Goal: Task Accomplishment & Management: Manage account settings

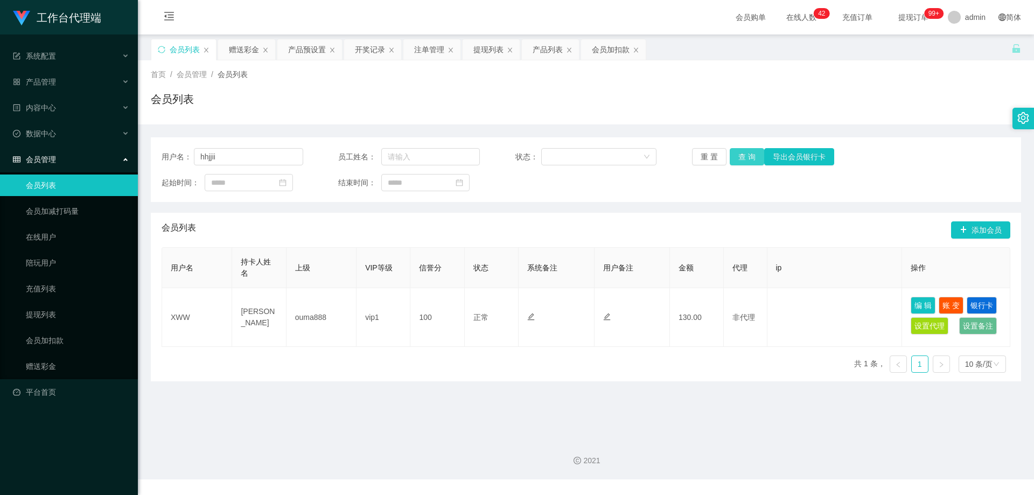
click at [738, 159] on button "查 询" at bounding box center [747, 156] width 34 height 17
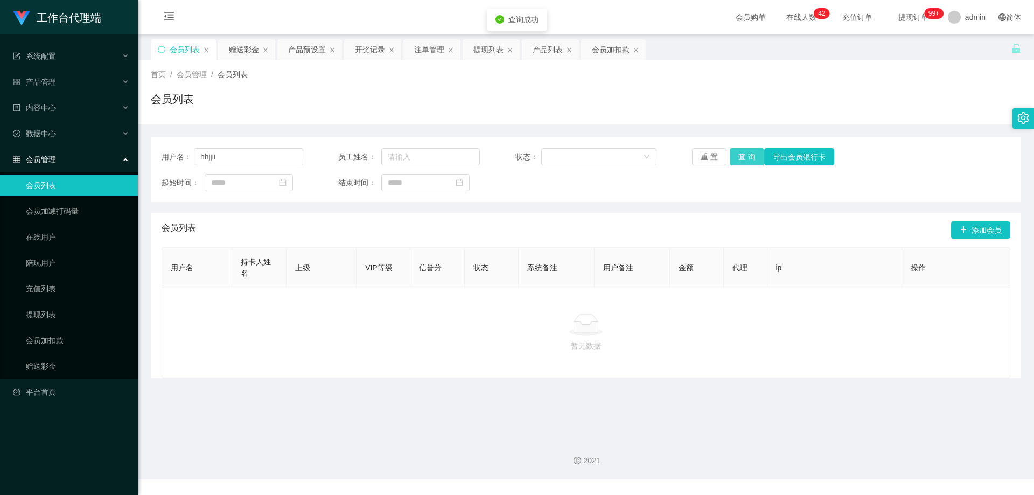
click at [747, 157] on button "查 询" at bounding box center [747, 156] width 34 height 17
click at [233, 159] on input "hhjjii" at bounding box center [248, 156] width 109 height 17
drag, startPoint x: 200, startPoint y: 157, endPoint x: 192, endPoint y: 157, distance: 8.1
click at [192, 157] on div "用户名： hhjjii" at bounding box center [233, 156] width 142 height 17
click at [242, 165] on input "hhjjii" at bounding box center [248, 156] width 109 height 17
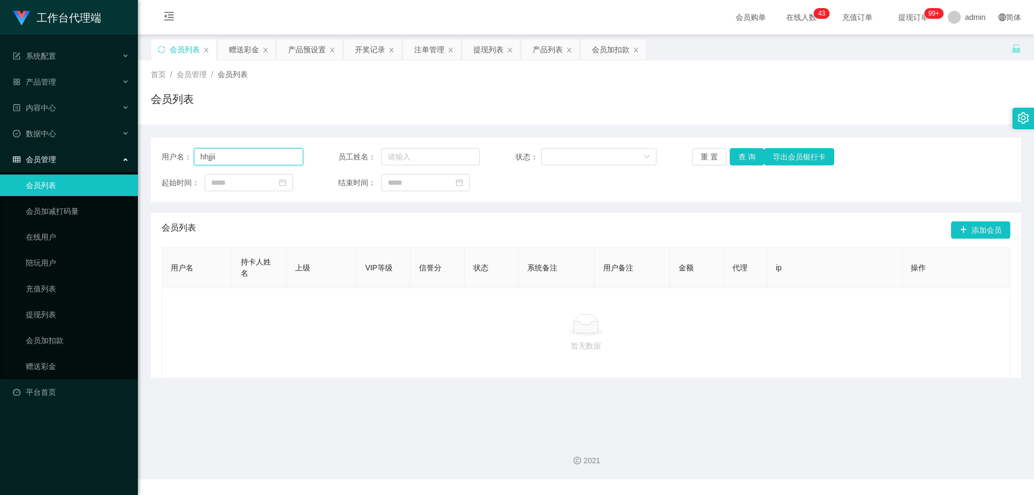
click at [238, 158] on input "hhjjii" at bounding box center [248, 156] width 109 height 17
drag, startPoint x: 539, startPoint y: 119, endPoint x: 378, endPoint y: 123, distance: 161.1
click at [539, 118] on div "首页 / 会员管理 / 会员列表 / 会员列表" at bounding box center [586, 92] width 896 height 64
drag, startPoint x: 268, startPoint y: 153, endPoint x: 190, endPoint y: 143, distance: 78.8
click at [86, 144] on section "工作台代理端 系统配置 产品管理 产品列表 产品预设置 开奖记录 注单管理 即时注单 内容中心 数据中心 会员管理 会员列表 会员加减打码量 在线用户 陪玩用…" at bounding box center [517, 239] width 1034 height 479
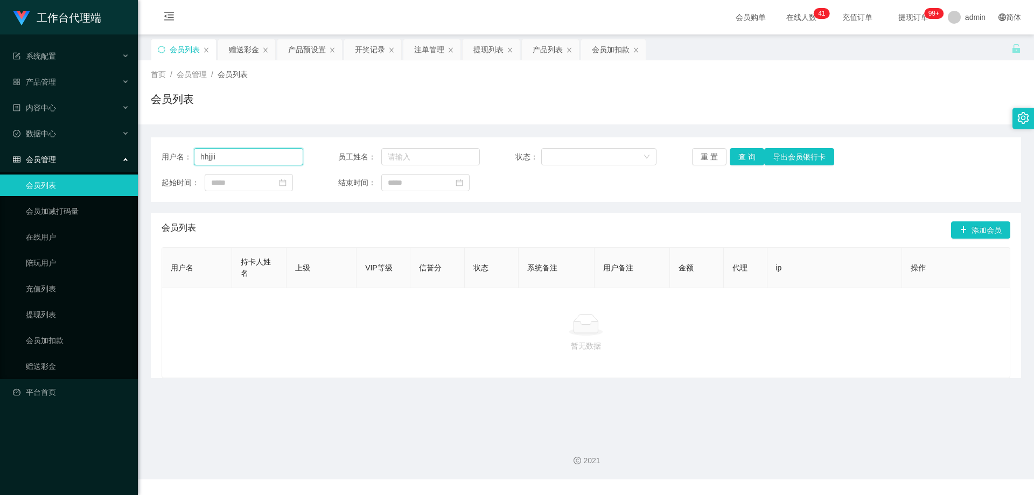
paste input "zt7181262"
type input "zt7181262"
click at [743, 156] on button "查 询" at bounding box center [747, 156] width 34 height 17
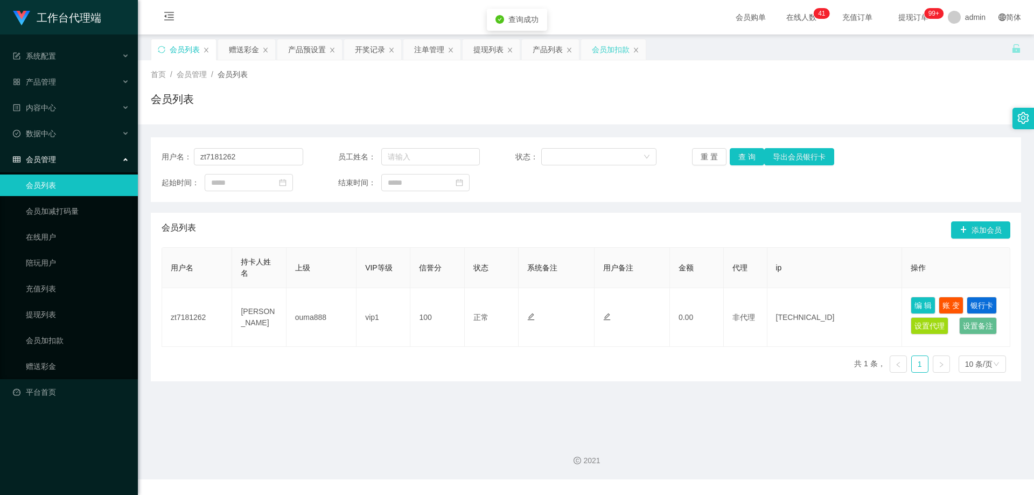
click at [605, 48] on div "会员加扣款" at bounding box center [611, 49] width 38 height 20
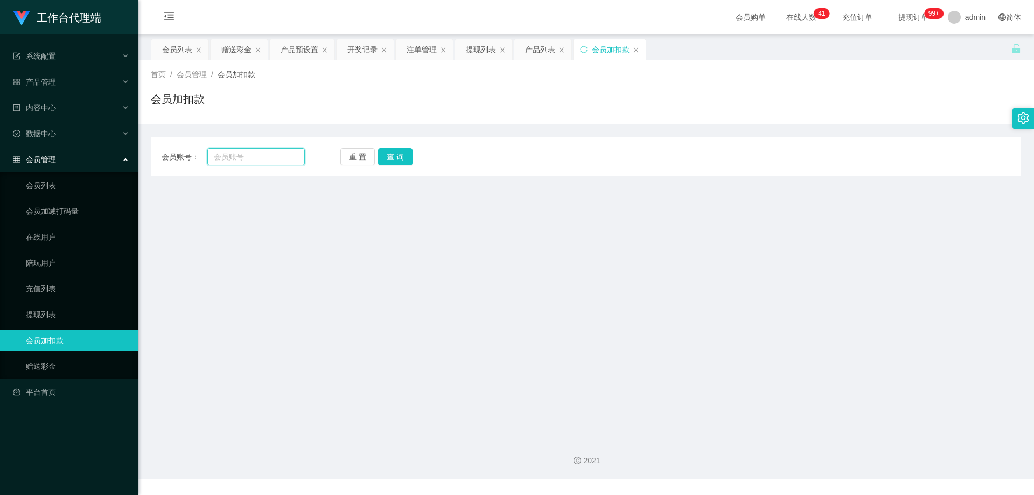
click at [263, 163] on input "text" at bounding box center [255, 156] width 97 height 17
paste input "zt7181262"
type input "zt7181262"
click at [392, 163] on button "查 询" at bounding box center [395, 156] width 34 height 17
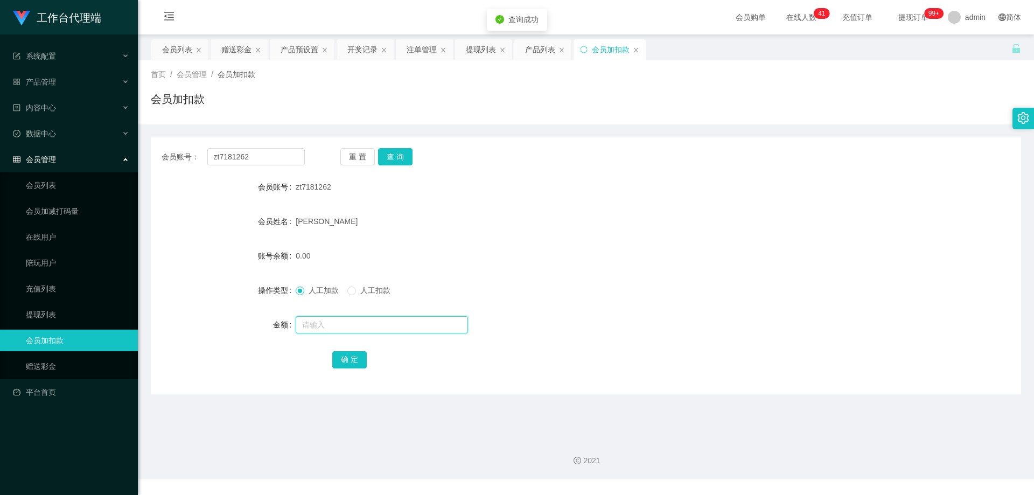
click at [344, 330] on input "text" at bounding box center [382, 324] width 172 height 17
type input "500"
click at [348, 357] on button "确 定" at bounding box center [349, 359] width 34 height 17
click at [505, 256] on div "500.00" at bounding box center [550, 256] width 508 height 22
click at [295, 46] on div "产品预设置" at bounding box center [300, 49] width 38 height 20
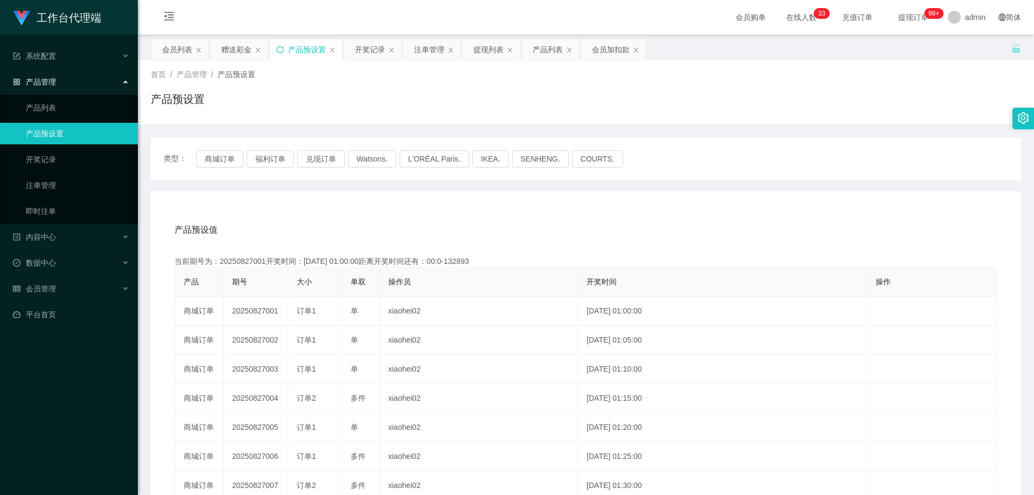
click at [281, 48] on icon "图标: sync" at bounding box center [280, 50] width 8 height 8
click at [429, 49] on div "注单管理" at bounding box center [429, 49] width 30 height 20
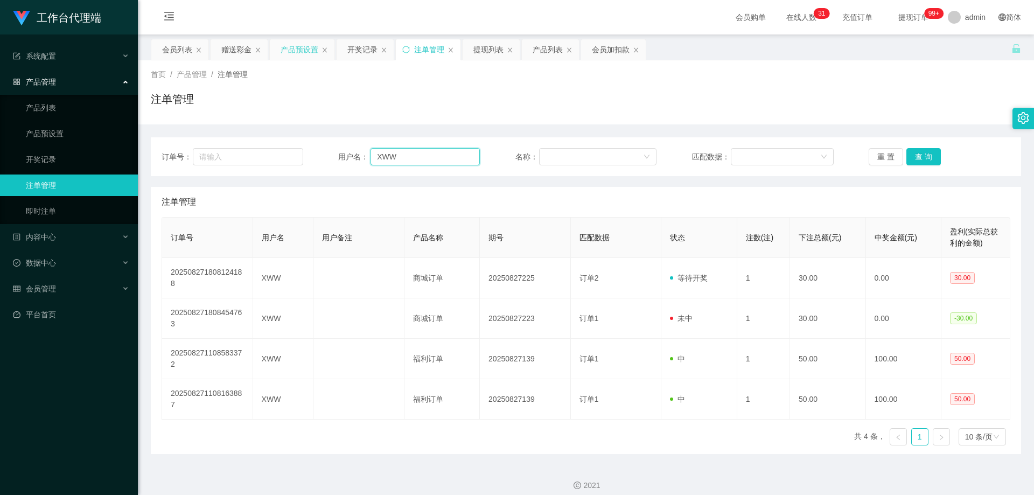
drag, startPoint x: 420, startPoint y: 155, endPoint x: 370, endPoint y: 156, distance: 49.6
click at [371, 156] on input "XWW" at bounding box center [425, 156] width 109 height 17
paste input "zt7181262"
type input "zt7181262"
click at [920, 156] on button "查 询" at bounding box center [924, 156] width 34 height 17
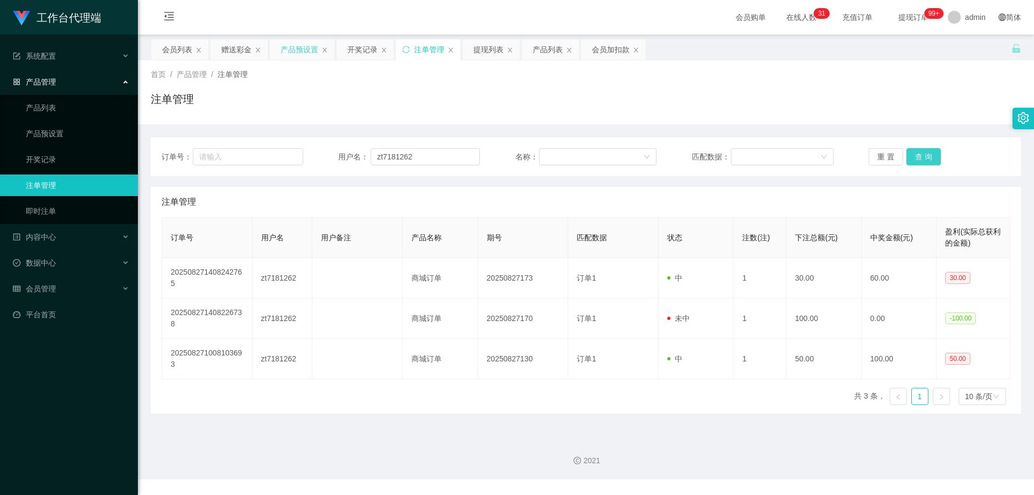
click at [922, 156] on button "查 询" at bounding box center [924, 156] width 34 height 17
click at [922, 156] on div "重 置 查 询" at bounding box center [940, 156] width 142 height 17
click at [922, 156] on button "查 询" at bounding box center [924, 156] width 34 height 17
click at [922, 156] on div "重 置 查 询" at bounding box center [940, 156] width 142 height 17
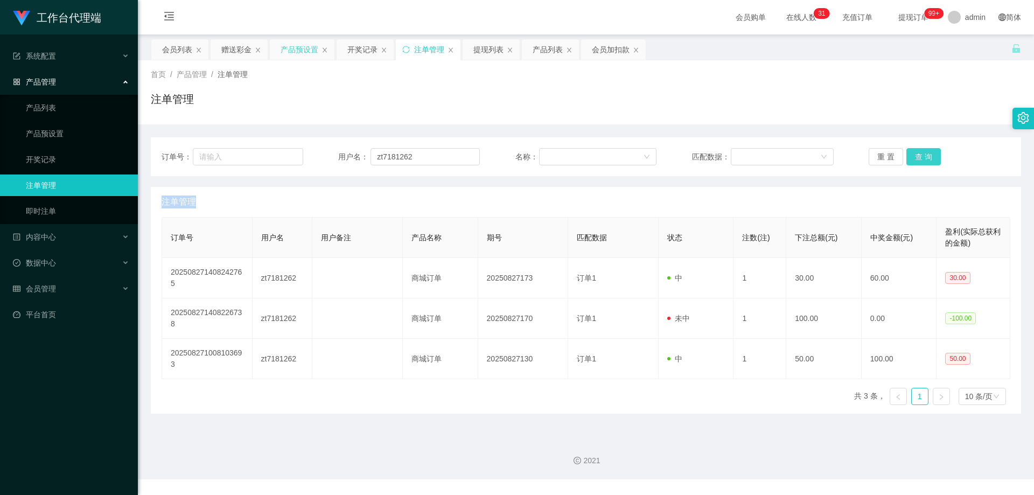
click at [922, 156] on button "查 询" at bounding box center [924, 156] width 34 height 17
click at [922, 156] on div "重 置 查 询" at bounding box center [940, 156] width 142 height 17
drag, startPoint x: 922, startPoint y: 156, endPoint x: 928, endPoint y: 134, distance: 23.0
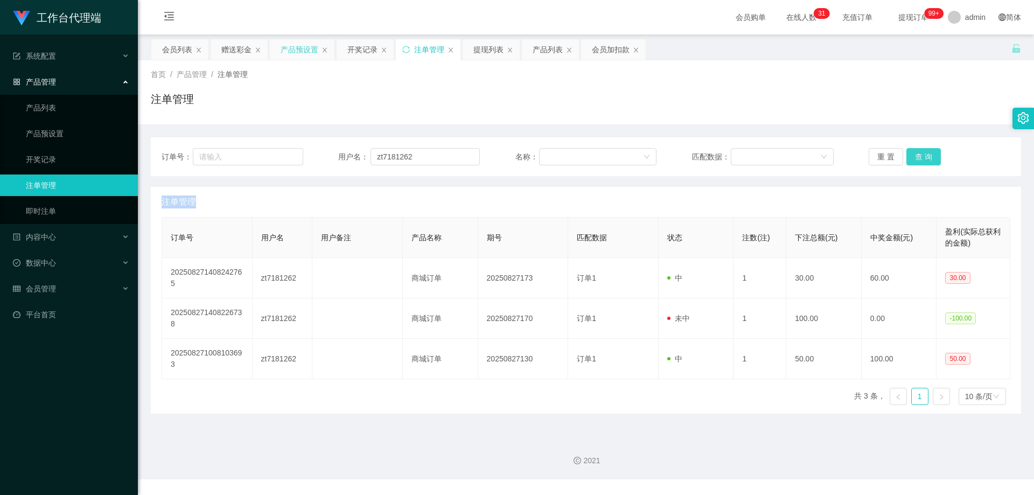
click at [922, 156] on button "查 询" at bounding box center [924, 156] width 34 height 17
click at [917, 158] on button "查 询" at bounding box center [924, 156] width 34 height 17
click at [917, 158] on div "重 置 查 询" at bounding box center [940, 156] width 142 height 17
click at [917, 158] on button "查 询" at bounding box center [924, 156] width 34 height 17
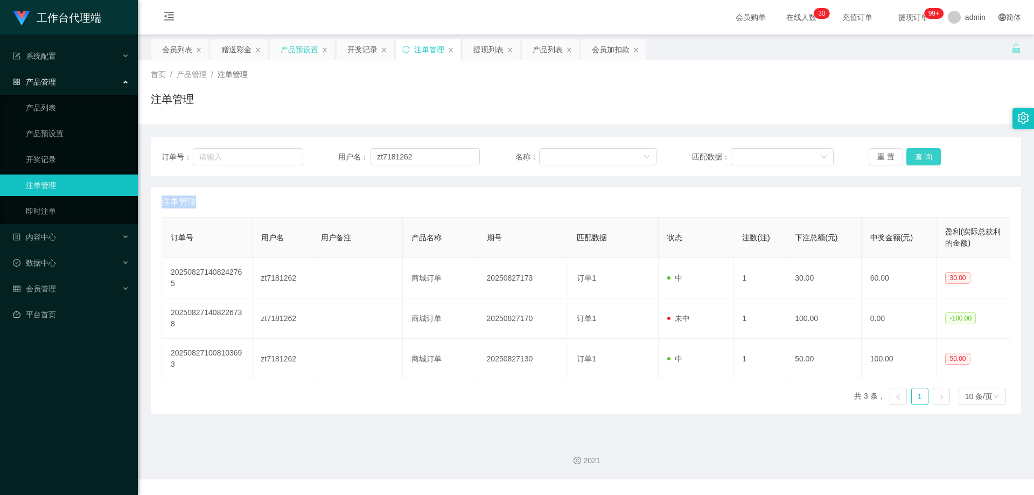
click at [917, 158] on div "重 置 查 询" at bounding box center [940, 156] width 142 height 17
click at [917, 158] on button "查 询" at bounding box center [924, 156] width 34 height 17
click at [917, 158] on div "重 置 查 询" at bounding box center [940, 156] width 142 height 17
click at [914, 157] on button "查 询" at bounding box center [924, 156] width 34 height 17
click at [916, 156] on button "查 询" at bounding box center [924, 156] width 34 height 17
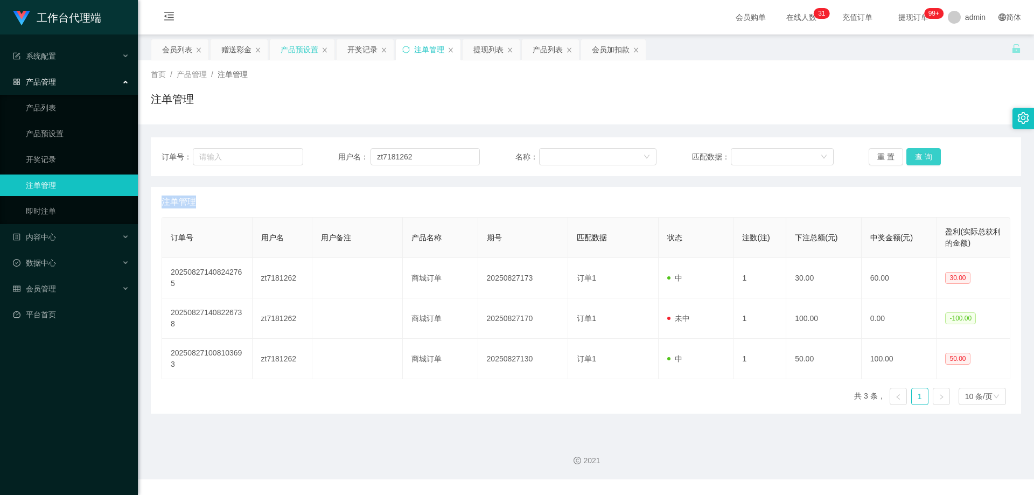
click at [916, 156] on div "重 置 查 询" at bounding box center [940, 156] width 142 height 17
click at [916, 156] on button "查 询" at bounding box center [924, 156] width 34 height 17
click at [916, 156] on button "查 询" at bounding box center [930, 156] width 46 height 17
click at [916, 156] on div "重 置 查 询" at bounding box center [940, 156] width 142 height 17
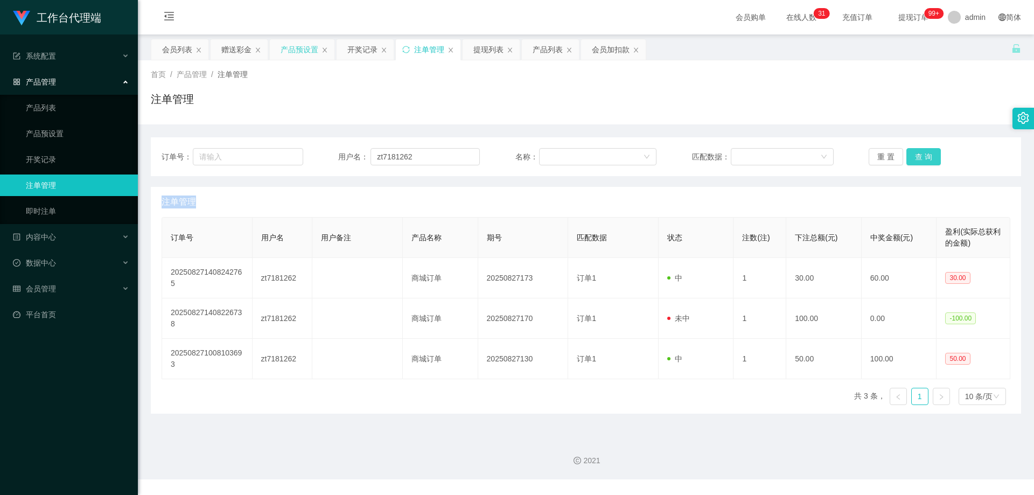
click at [916, 156] on button "查 询" at bounding box center [924, 156] width 34 height 17
click at [916, 156] on div "重 置 查 询" at bounding box center [940, 156] width 142 height 17
click at [916, 156] on button "查 询" at bounding box center [924, 156] width 34 height 17
click at [916, 156] on div "重 置 查 询" at bounding box center [940, 156] width 142 height 17
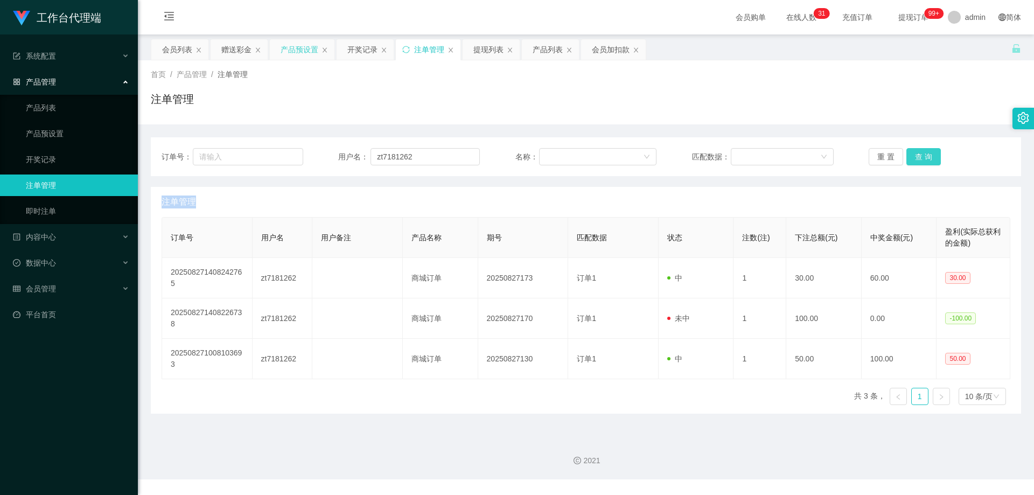
click at [916, 156] on button "查 询" at bounding box center [924, 156] width 34 height 17
click at [916, 156] on div "重 置 查 询" at bounding box center [940, 156] width 142 height 17
click at [916, 156] on button "查 询" at bounding box center [924, 156] width 34 height 17
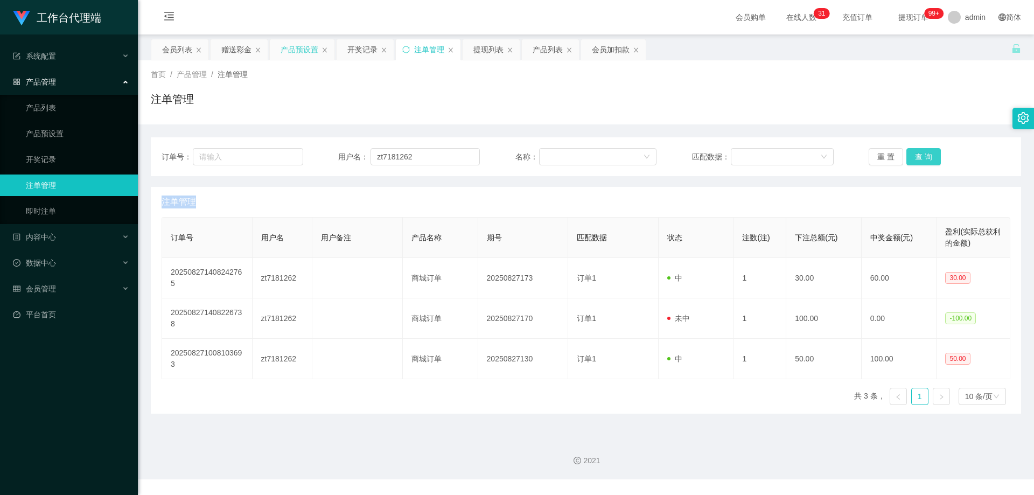
click at [916, 156] on button "查 询" at bounding box center [924, 156] width 34 height 17
click at [916, 156] on div "重 置 查 询" at bounding box center [940, 156] width 142 height 17
click at [916, 156] on button "查 询" at bounding box center [924, 156] width 34 height 17
click at [916, 156] on div "重 置 查 询" at bounding box center [940, 156] width 142 height 17
click at [916, 156] on button "查 询" at bounding box center [924, 156] width 34 height 17
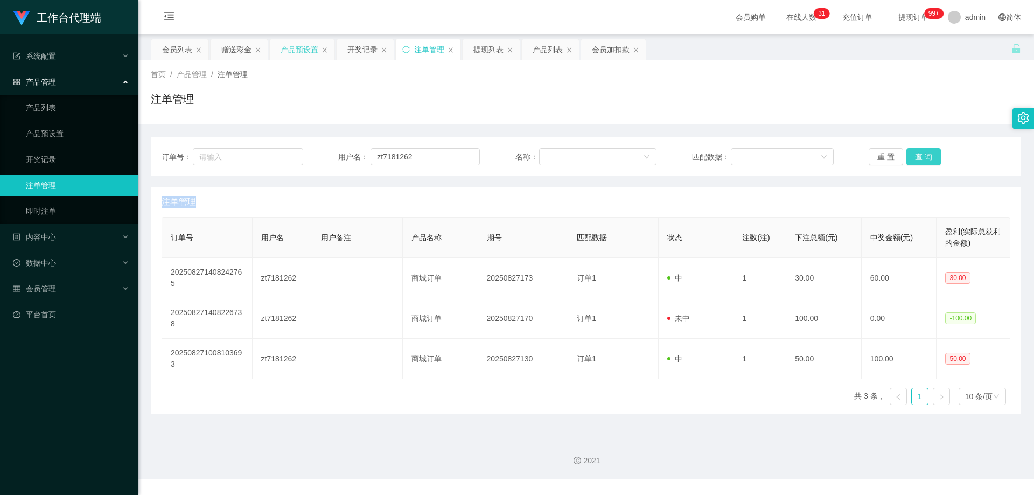
click at [916, 156] on button "查 询" at bounding box center [924, 156] width 34 height 17
click at [916, 156] on div "重 置 查 询" at bounding box center [940, 156] width 142 height 17
click at [916, 156] on button "查 询" at bounding box center [924, 156] width 34 height 17
click at [916, 156] on div "重 置 查 询" at bounding box center [940, 156] width 142 height 17
click at [916, 156] on button "查 询" at bounding box center [924, 156] width 34 height 17
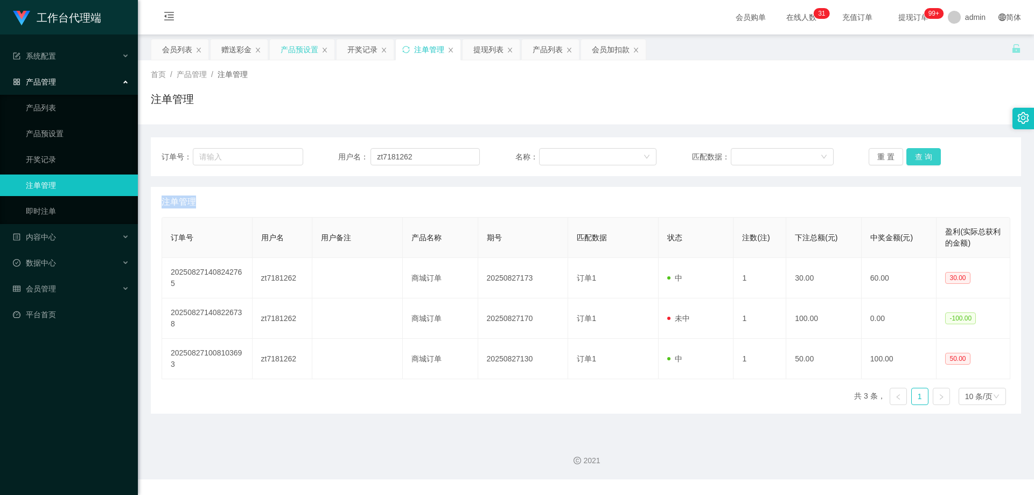
click at [916, 156] on div "重 置 查 询" at bounding box center [940, 156] width 142 height 17
click at [916, 156] on button "查 询" at bounding box center [924, 156] width 34 height 17
click at [916, 156] on div "重 置 查 询" at bounding box center [940, 156] width 142 height 17
click at [916, 156] on button "查 询" at bounding box center [924, 156] width 34 height 17
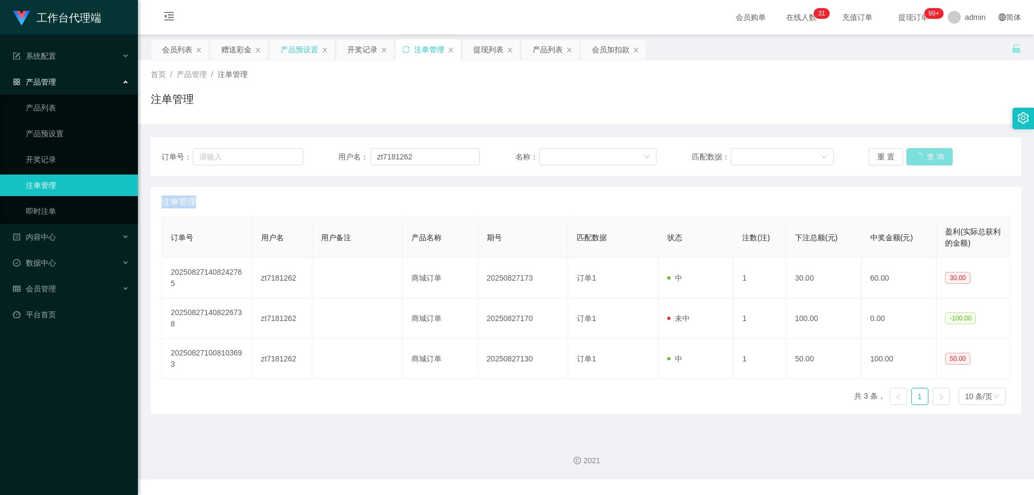
click at [916, 156] on div "重 置 查 询" at bounding box center [940, 156] width 142 height 17
click at [916, 156] on button "查 询" at bounding box center [924, 156] width 34 height 17
click at [916, 156] on div "重 置 查 询" at bounding box center [940, 156] width 142 height 17
click at [916, 156] on button "查 询" at bounding box center [924, 156] width 34 height 17
click at [916, 156] on div "重 置 查 询" at bounding box center [940, 156] width 142 height 17
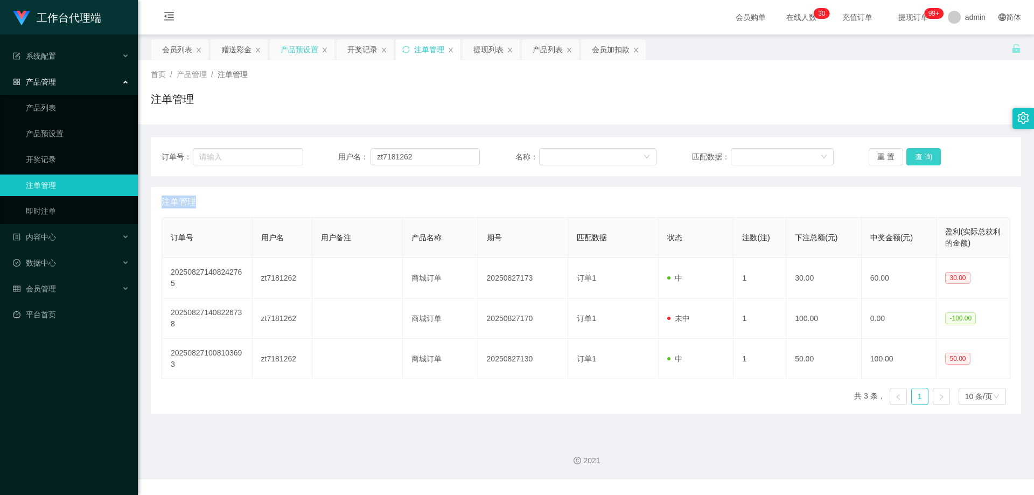
click at [916, 156] on button "查 询" at bounding box center [924, 156] width 34 height 17
click at [916, 156] on div "重 置 查 询" at bounding box center [940, 156] width 142 height 17
click at [916, 156] on button "查 询" at bounding box center [924, 156] width 34 height 17
click at [916, 156] on div "重 置 查 询" at bounding box center [940, 156] width 142 height 17
click at [916, 156] on button "查 询" at bounding box center [924, 156] width 34 height 17
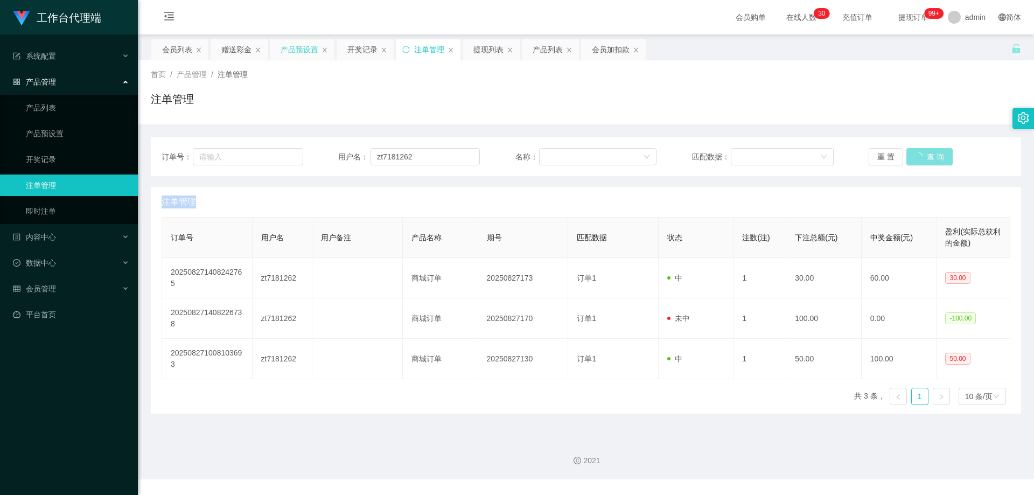
click at [916, 156] on button "查 询" at bounding box center [930, 156] width 46 height 17
click at [916, 156] on div "重 置 查 询" at bounding box center [940, 156] width 142 height 17
click at [916, 156] on button "查 询" at bounding box center [924, 156] width 34 height 17
click at [916, 156] on div "重 置 查 询" at bounding box center [940, 156] width 142 height 17
click at [916, 156] on button "查 询" at bounding box center [924, 156] width 34 height 17
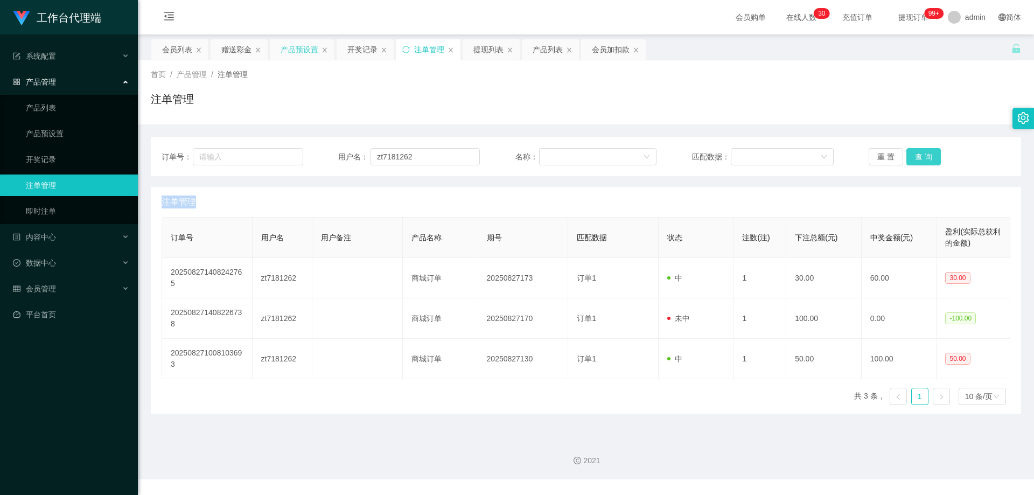
click at [916, 156] on div "重 置 查 询" at bounding box center [940, 156] width 142 height 17
click at [916, 156] on button "查 询" at bounding box center [924, 156] width 34 height 17
click at [916, 156] on div "重 置 查 询" at bounding box center [940, 156] width 142 height 17
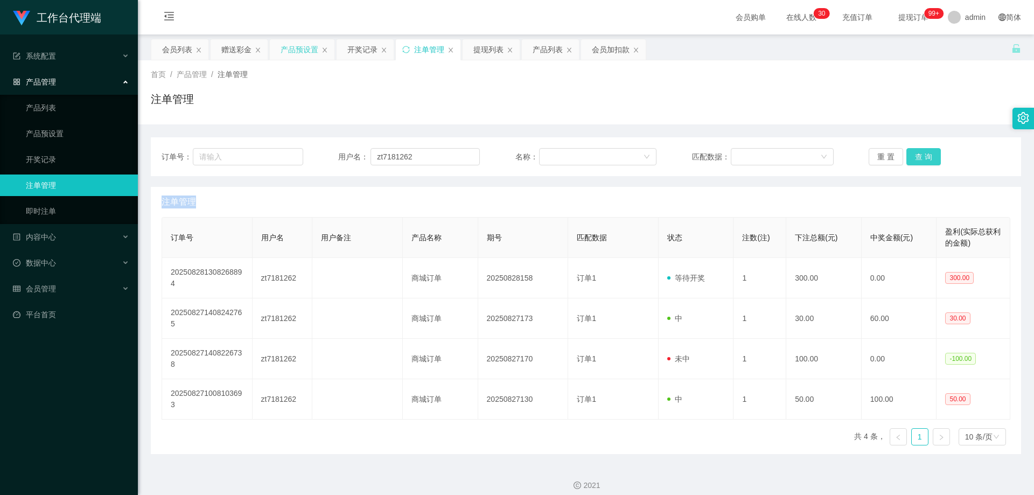
click at [916, 156] on button "查 询" at bounding box center [924, 156] width 34 height 17
click at [916, 156] on div "重 置 查 询" at bounding box center [940, 156] width 142 height 17
click at [916, 156] on button "查 询" at bounding box center [924, 156] width 34 height 17
click at [916, 156] on div "重 置 查 询" at bounding box center [940, 156] width 142 height 17
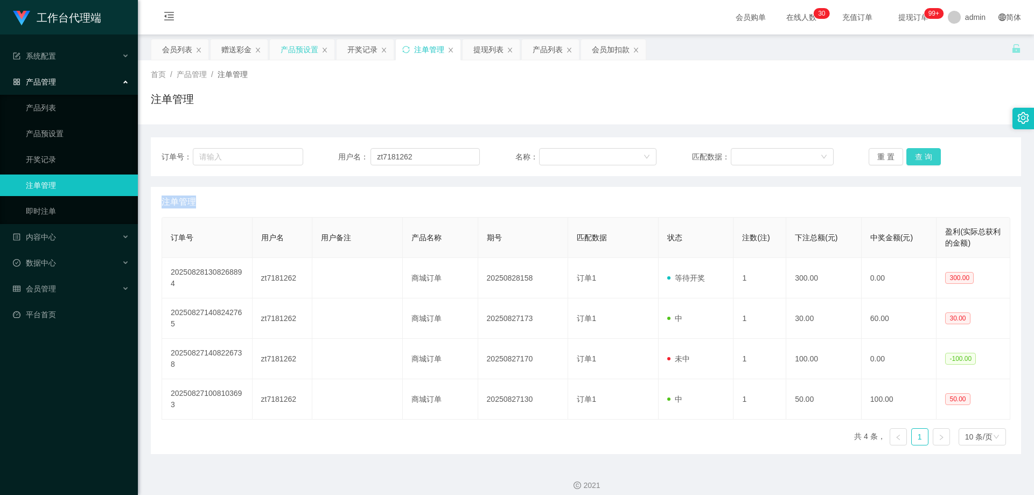
click at [916, 156] on button "查 询" at bounding box center [924, 156] width 34 height 17
click at [916, 156] on div "重 置 查 询" at bounding box center [940, 156] width 142 height 17
click at [916, 156] on button "查 询" at bounding box center [924, 156] width 34 height 17
click at [916, 156] on div "重 置 查 询" at bounding box center [940, 156] width 142 height 17
click at [916, 156] on button "查 询" at bounding box center [924, 156] width 34 height 17
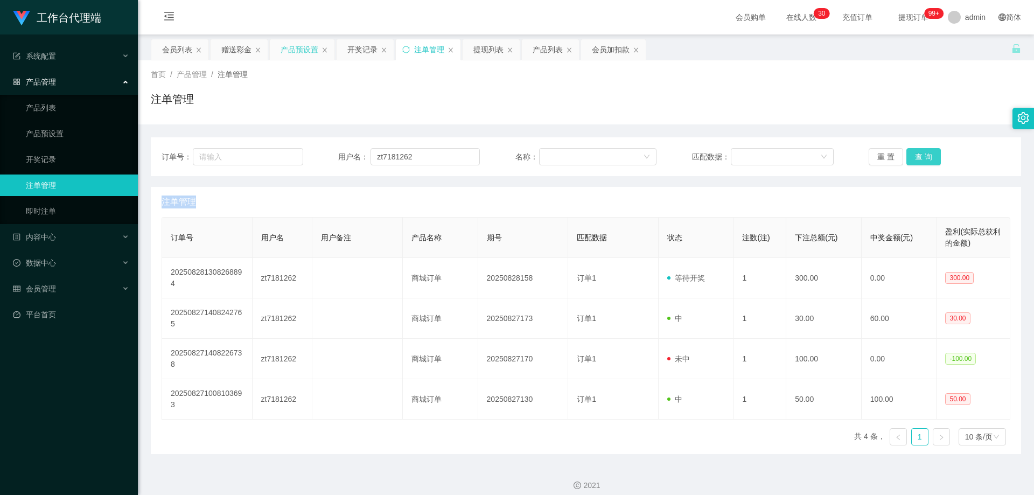
click at [916, 156] on div "重 置 查 询" at bounding box center [940, 156] width 142 height 17
click at [916, 156] on button "查 询" at bounding box center [924, 156] width 34 height 17
click at [916, 156] on div "重 置 查 询" at bounding box center [940, 156] width 142 height 17
click at [916, 156] on button "查 询" at bounding box center [924, 156] width 34 height 17
click at [179, 49] on div "会员列表" at bounding box center [177, 49] width 30 height 20
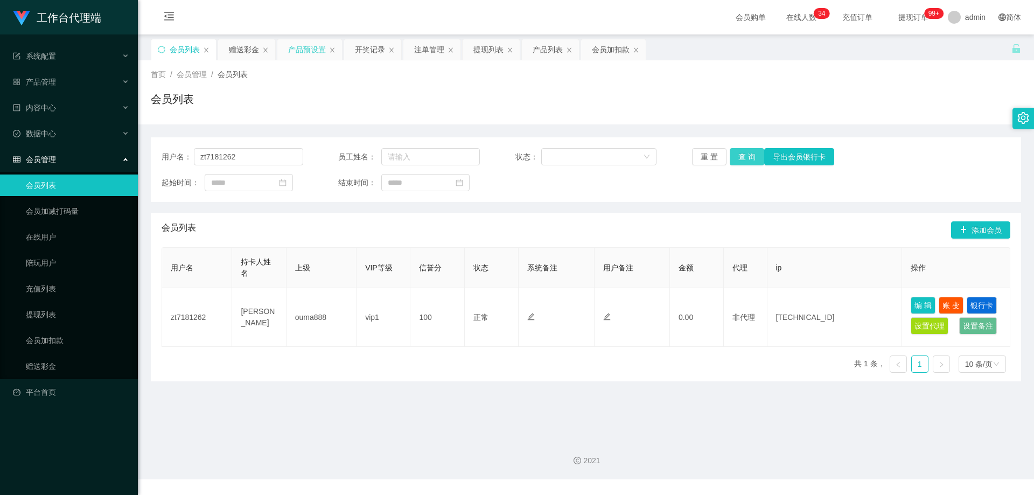
click at [742, 155] on button "查 询" at bounding box center [747, 156] width 34 height 17
